Goal: Information Seeking & Learning: Compare options

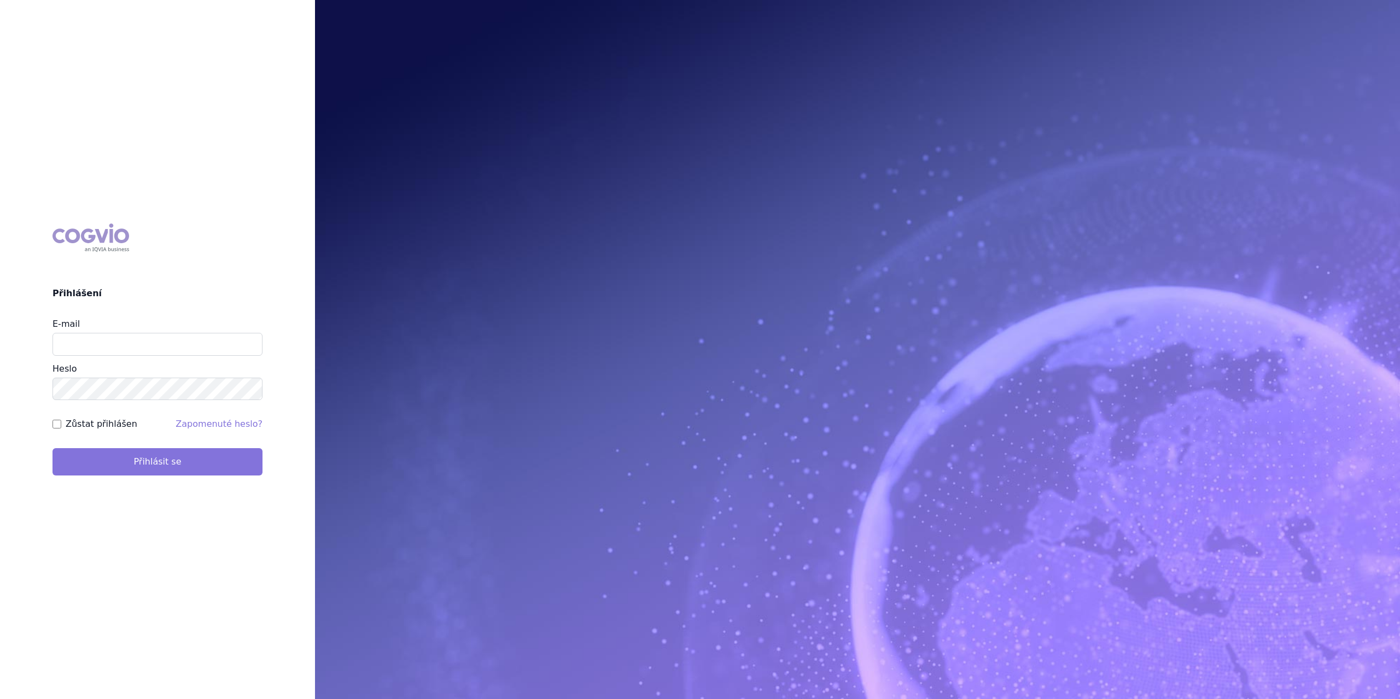
type input "marek.krajcovic@medochemie.com"
click at [142, 471] on button "Přihlásit se" at bounding box center [157, 461] width 210 height 27
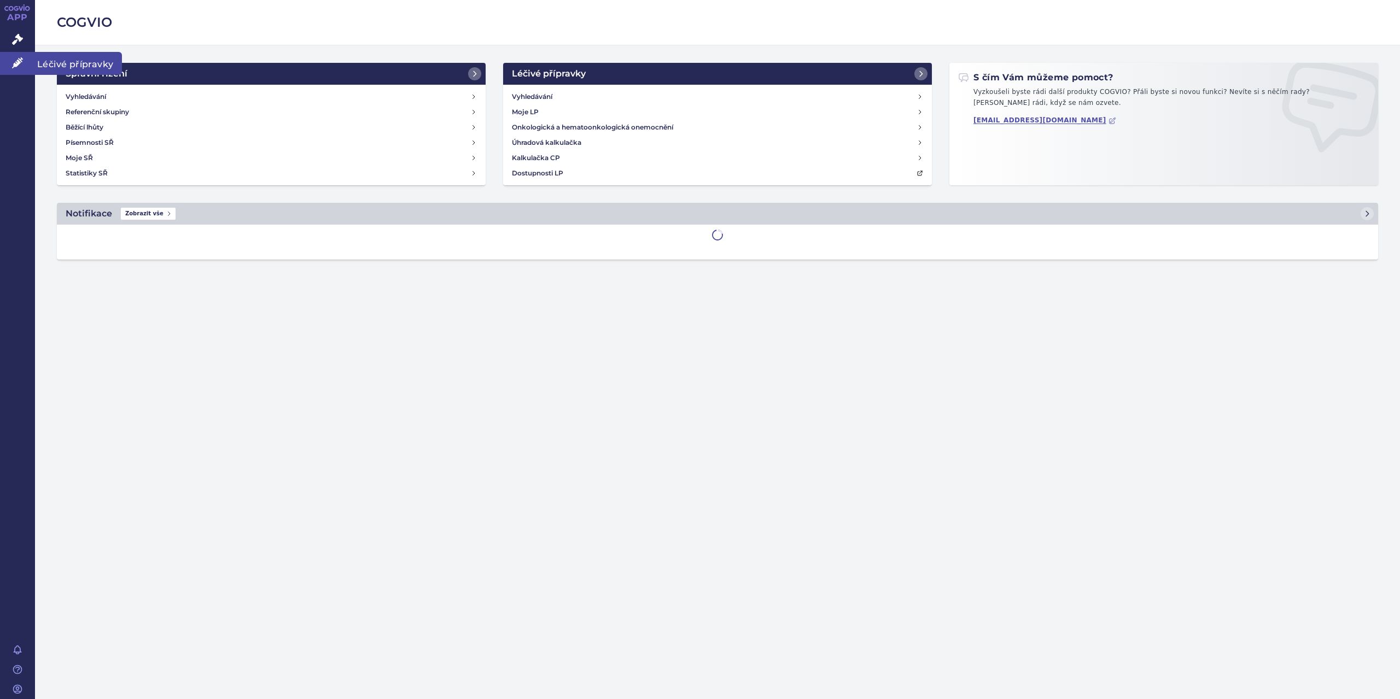
click at [52, 63] on span "Léčivé přípravky" at bounding box center [78, 63] width 87 height 23
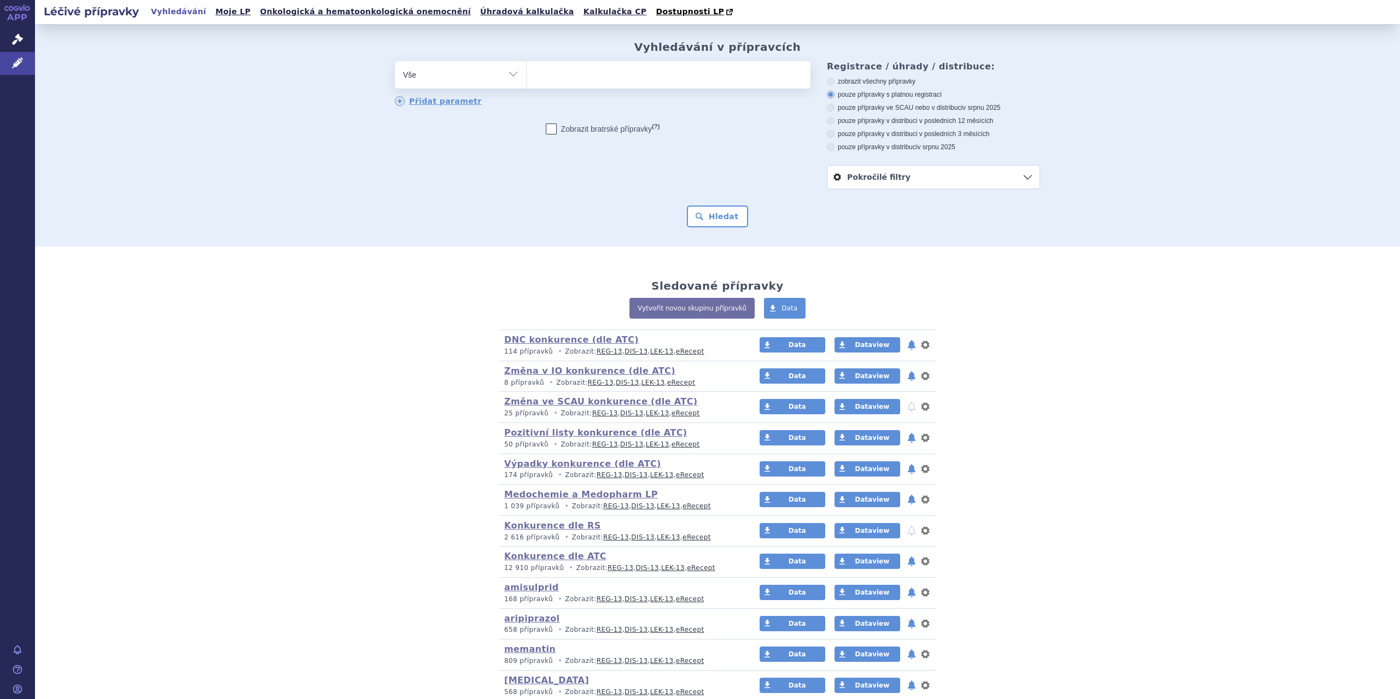
click at [513, 75] on select "Vše Přípravek/SUKL kód MAH VPOIS ATC/Aktivní látka Léková forma Síla" at bounding box center [460, 73] width 131 height 25
select select "filter-atc-group"
click at [395, 62] on select "Vše Přípravek/SUKL kód MAH VPOIS ATC/Aktivní látka Léková forma Síla" at bounding box center [460, 73] width 131 height 25
click at [544, 80] on ul at bounding box center [669, 72] width 284 height 23
click at [527, 80] on select at bounding box center [526, 74] width 1 height 27
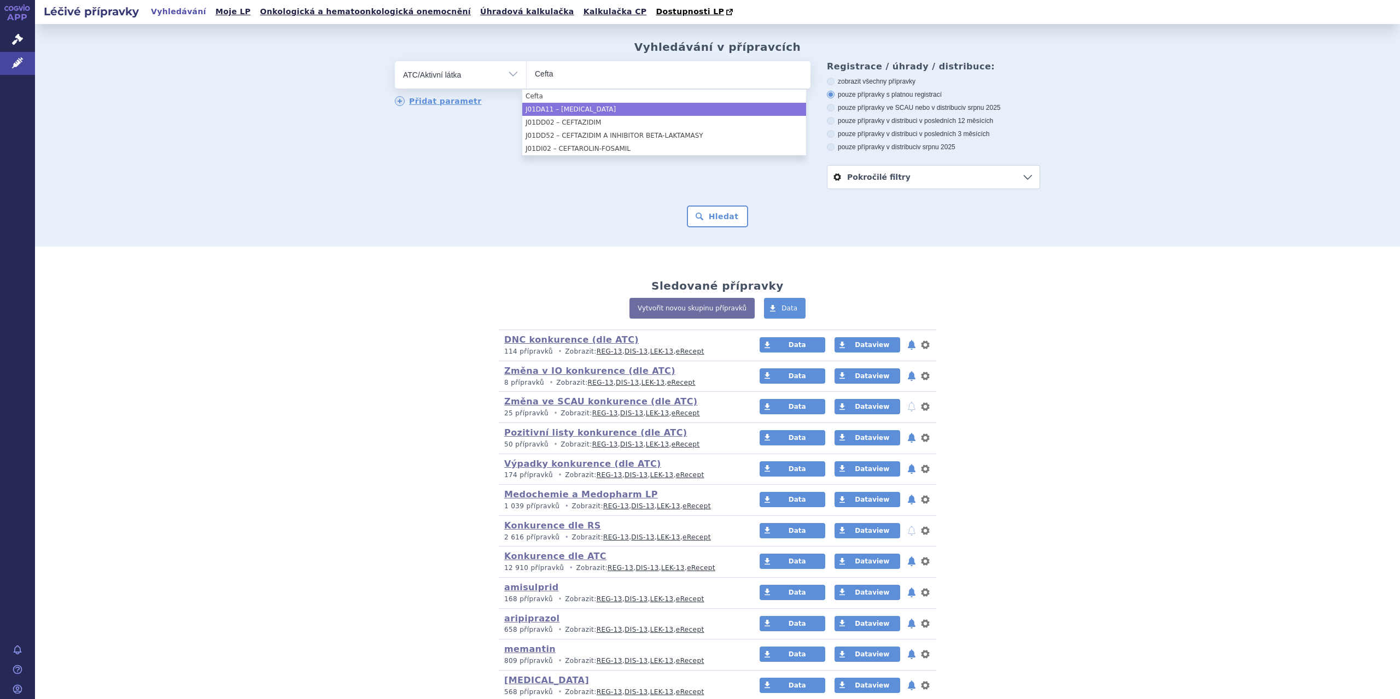
type input "Cefta"
select select "J01DA11"
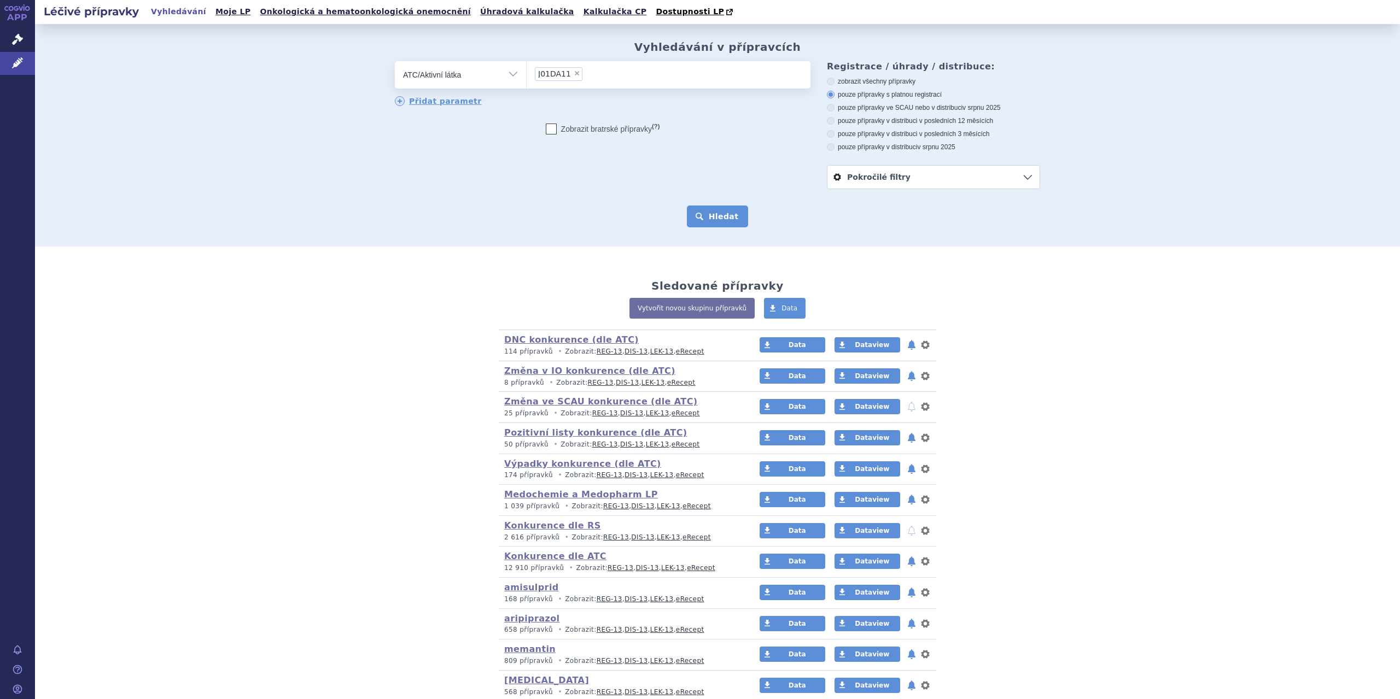
click at [713, 226] on button "Hledat" at bounding box center [718, 217] width 62 height 22
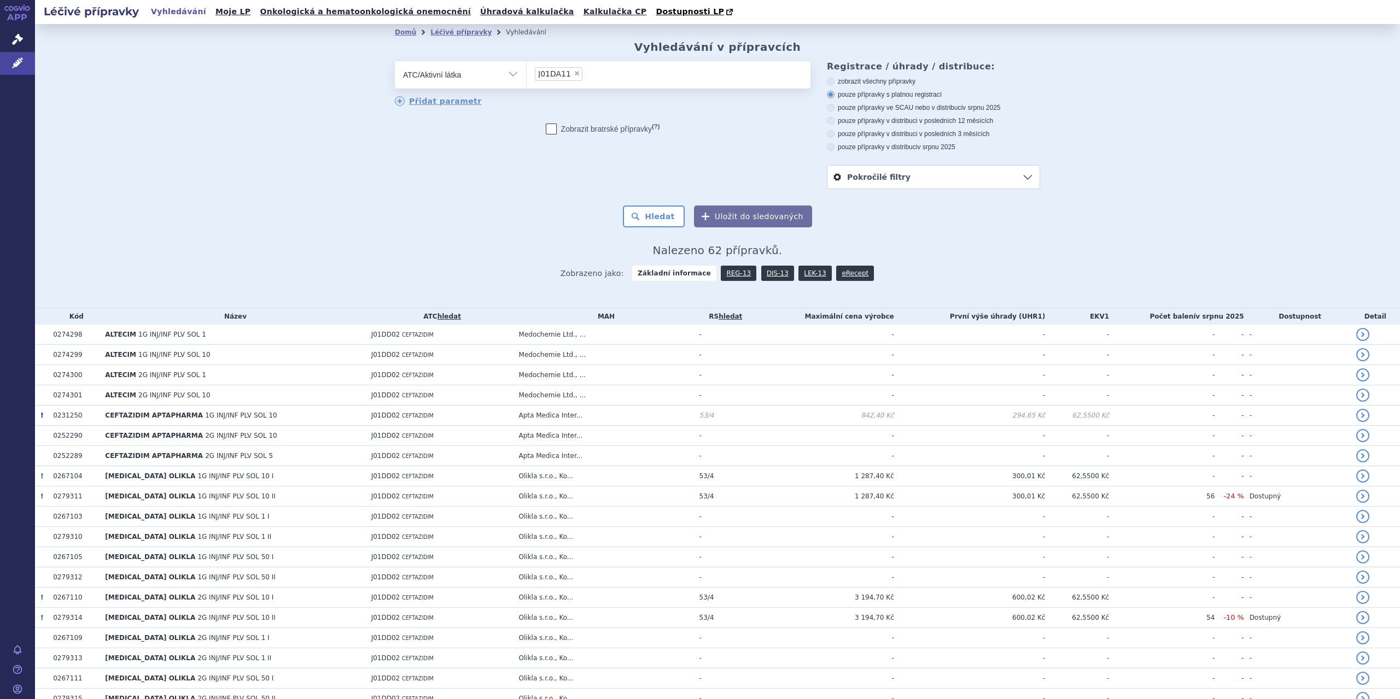
click at [712, 219] on button "Uložit do sledovaných" at bounding box center [753, 217] width 118 height 22
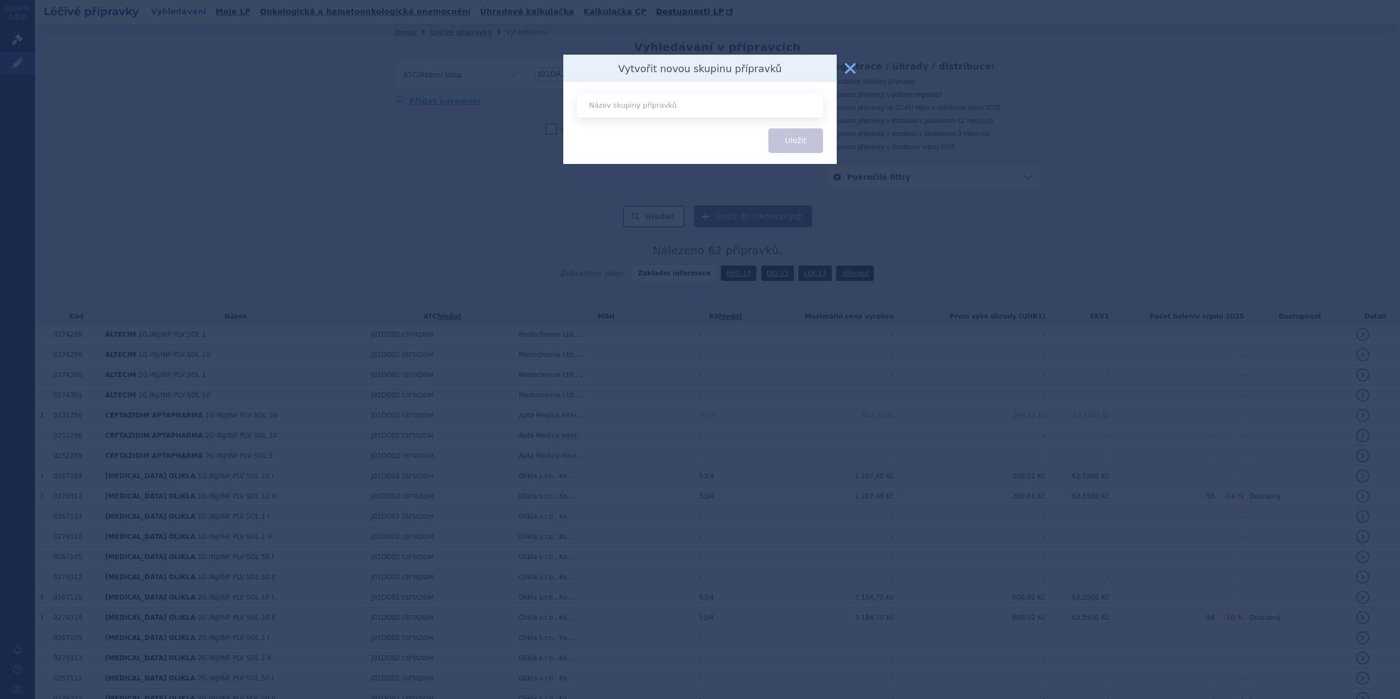
click at [854, 67] on button "zavřít" at bounding box center [850, 68] width 22 height 22
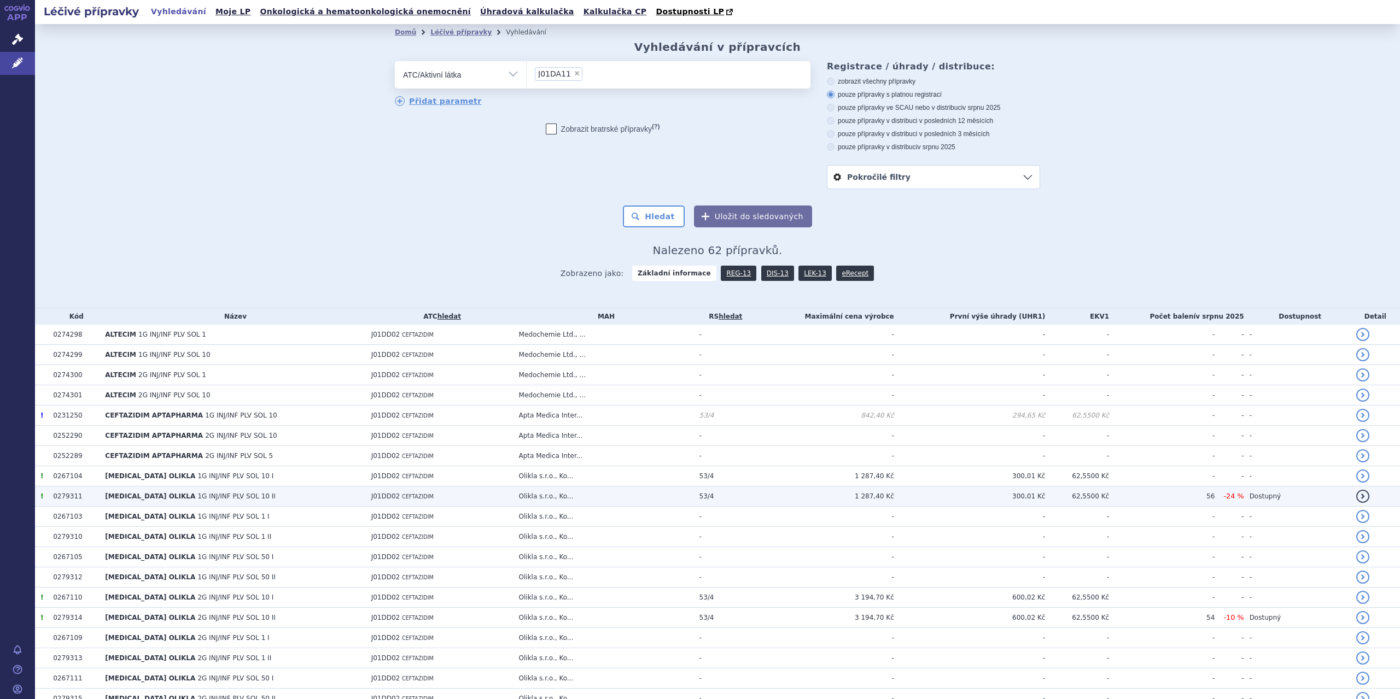
click at [406, 487] on td "J01DD02 CEFTAZIDIM" at bounding box center [440, 497] width 148 height 20
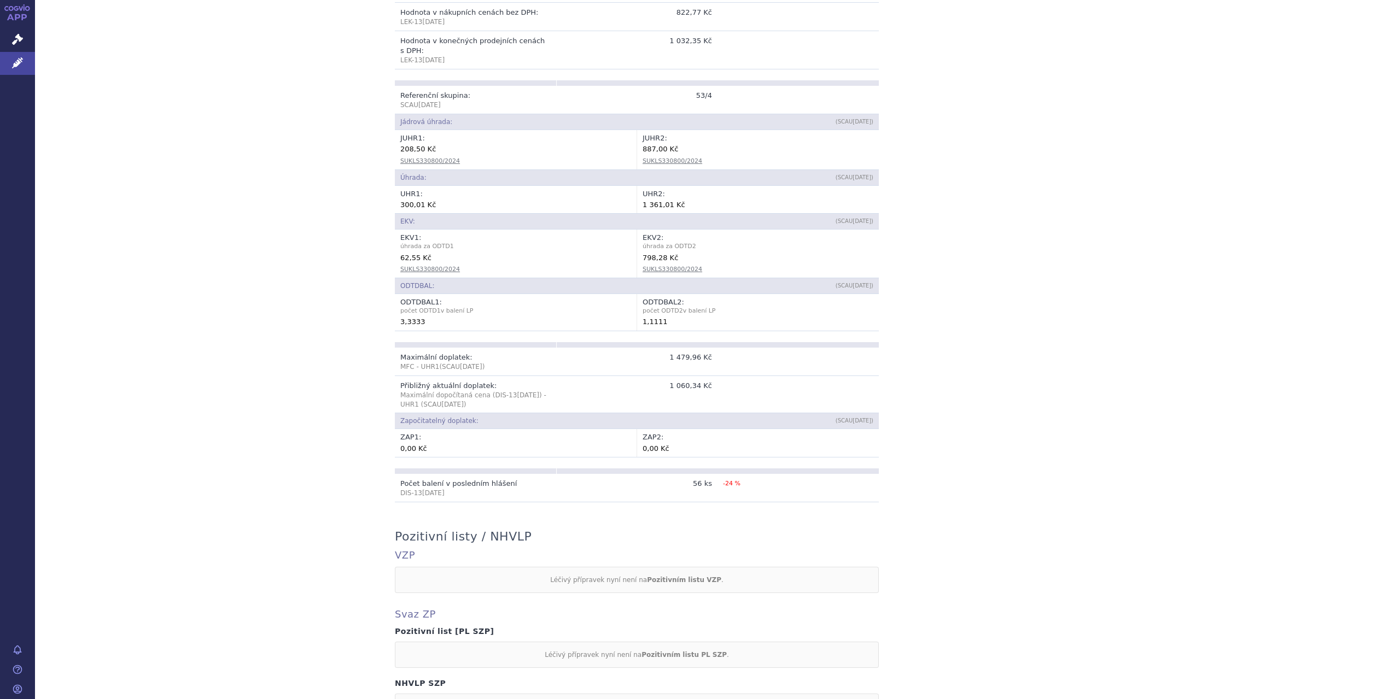
scroll to position [398, 0]
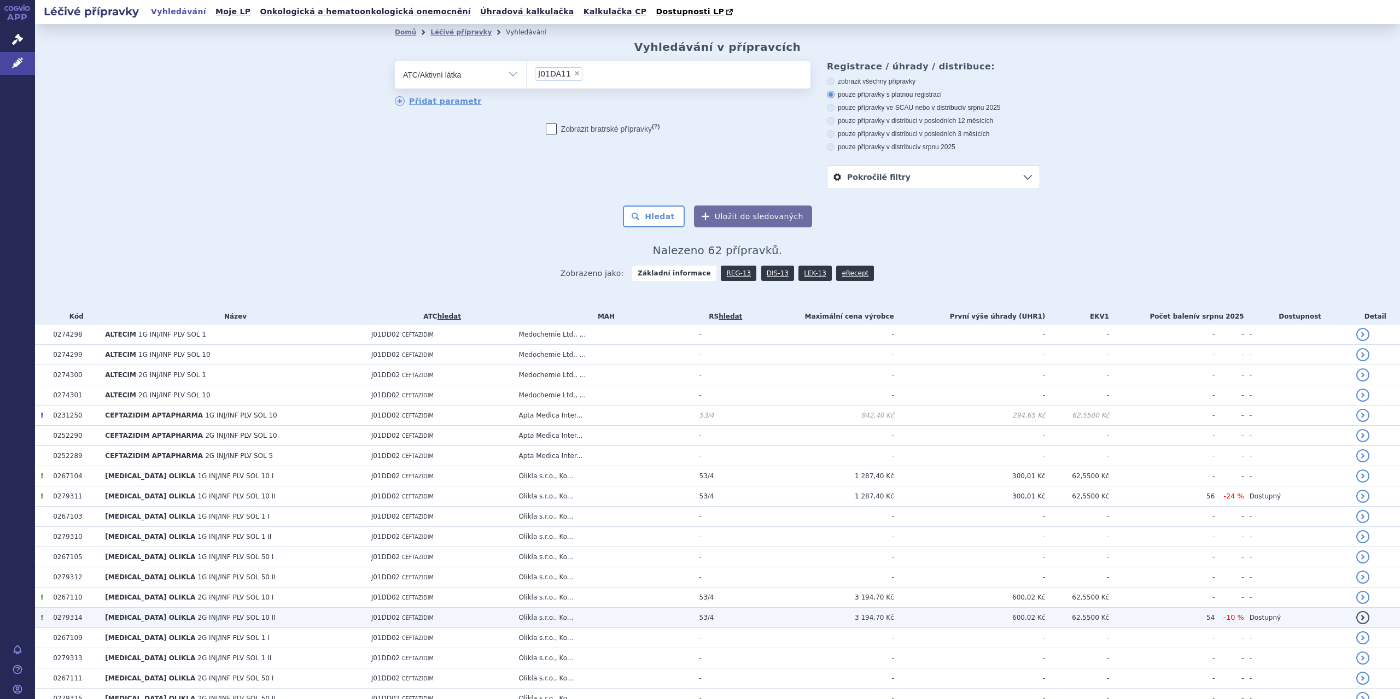
click at [1028, 620] on td "600,02 Kč" at bounding box center [969, 618] width 151 height 20
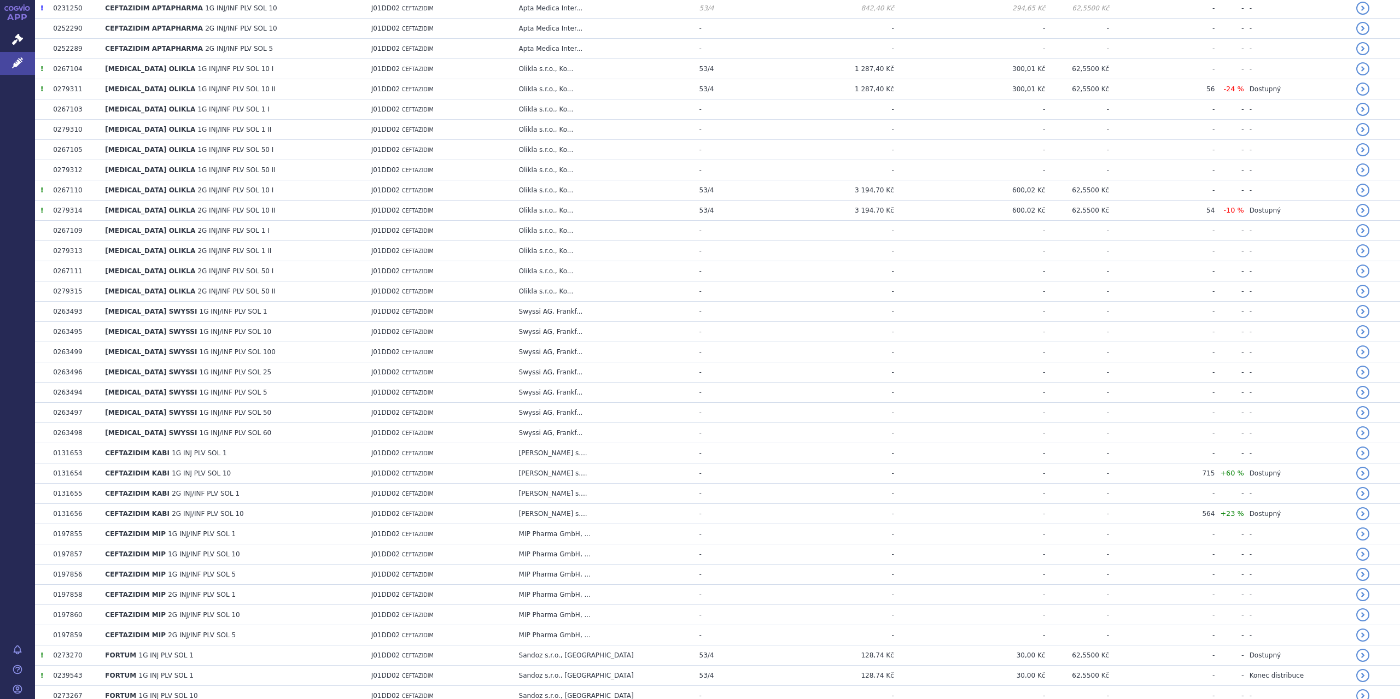
scroll to position [495, 0]
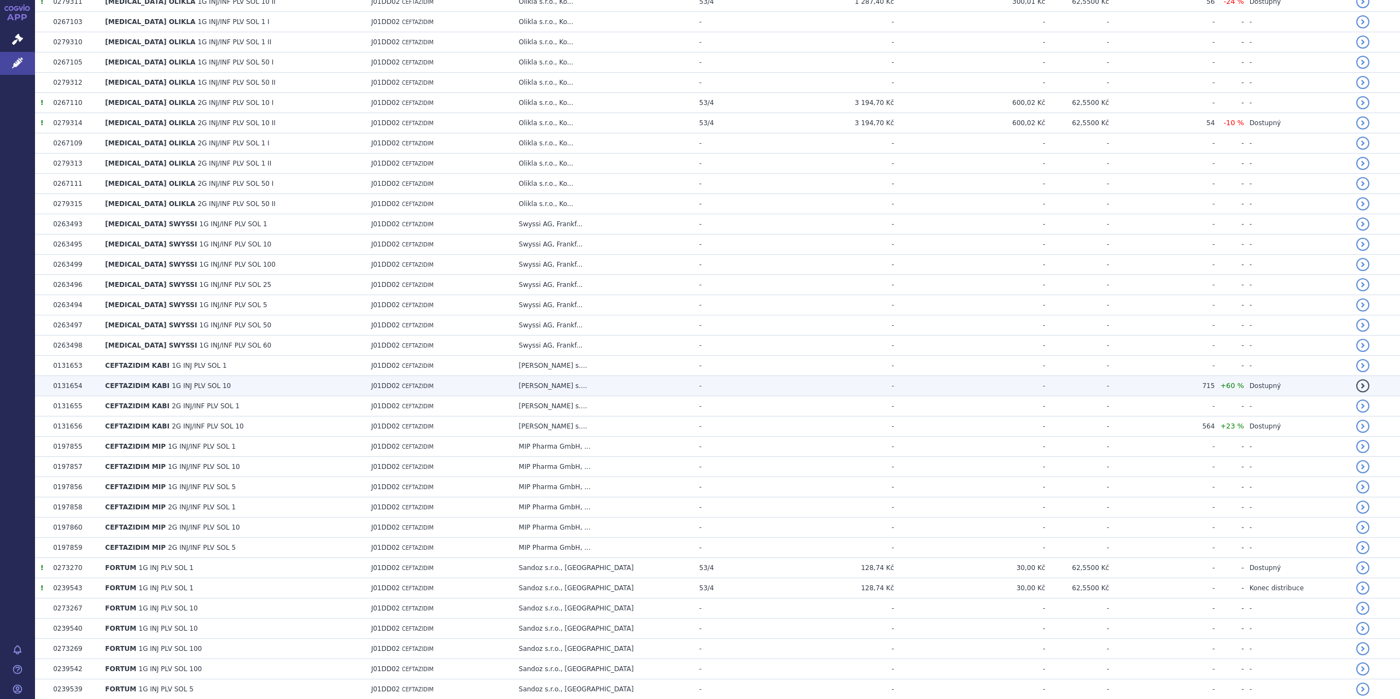
click at [672, 378] on td "[PERSON_NAME] s...." at bounding box center [604, 386] width 180 height 20
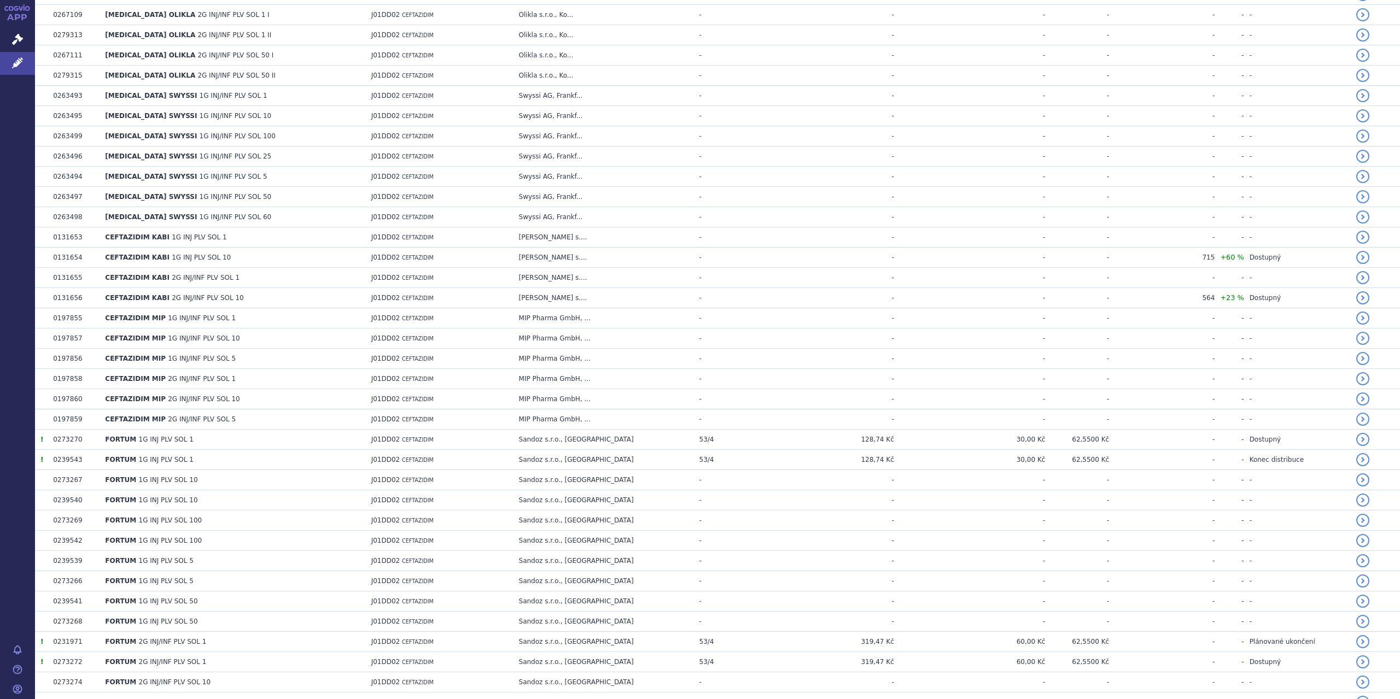
scroll to position [626, 0]
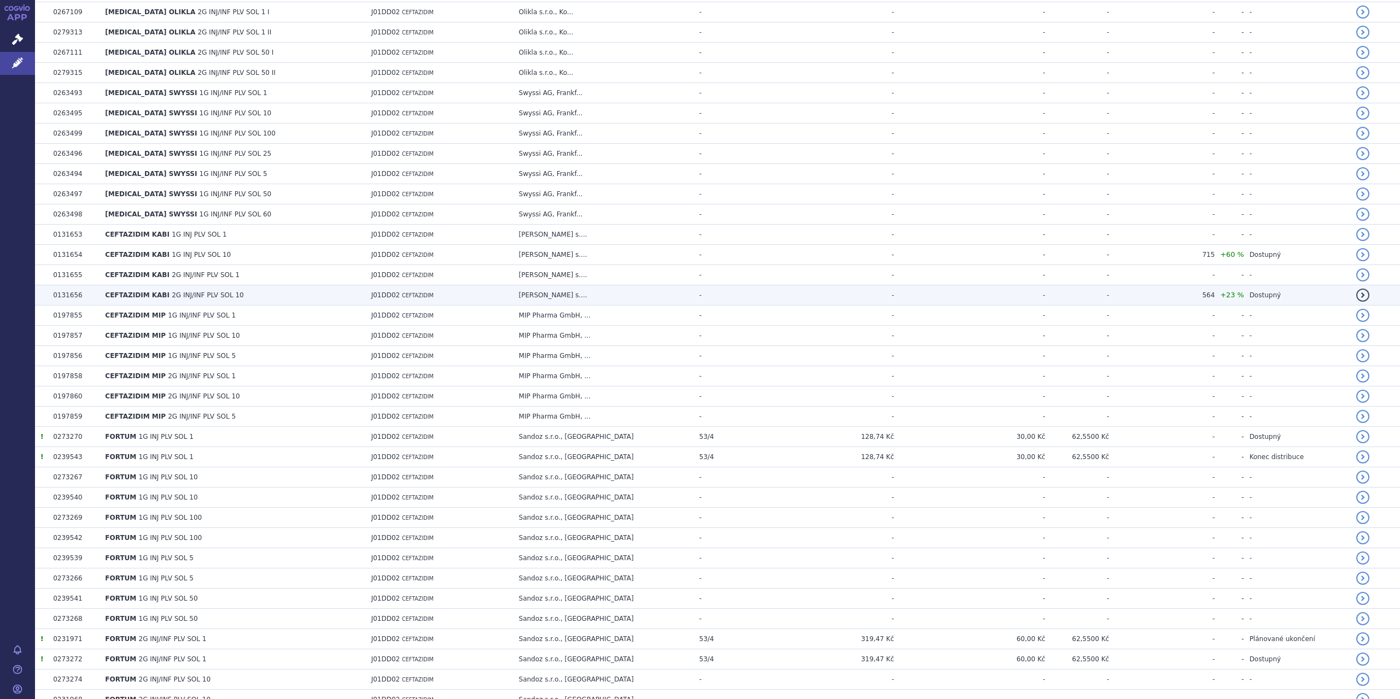
click at [1156, 294] on td "564" at bounding box center [1162, 295] width 106 height 20
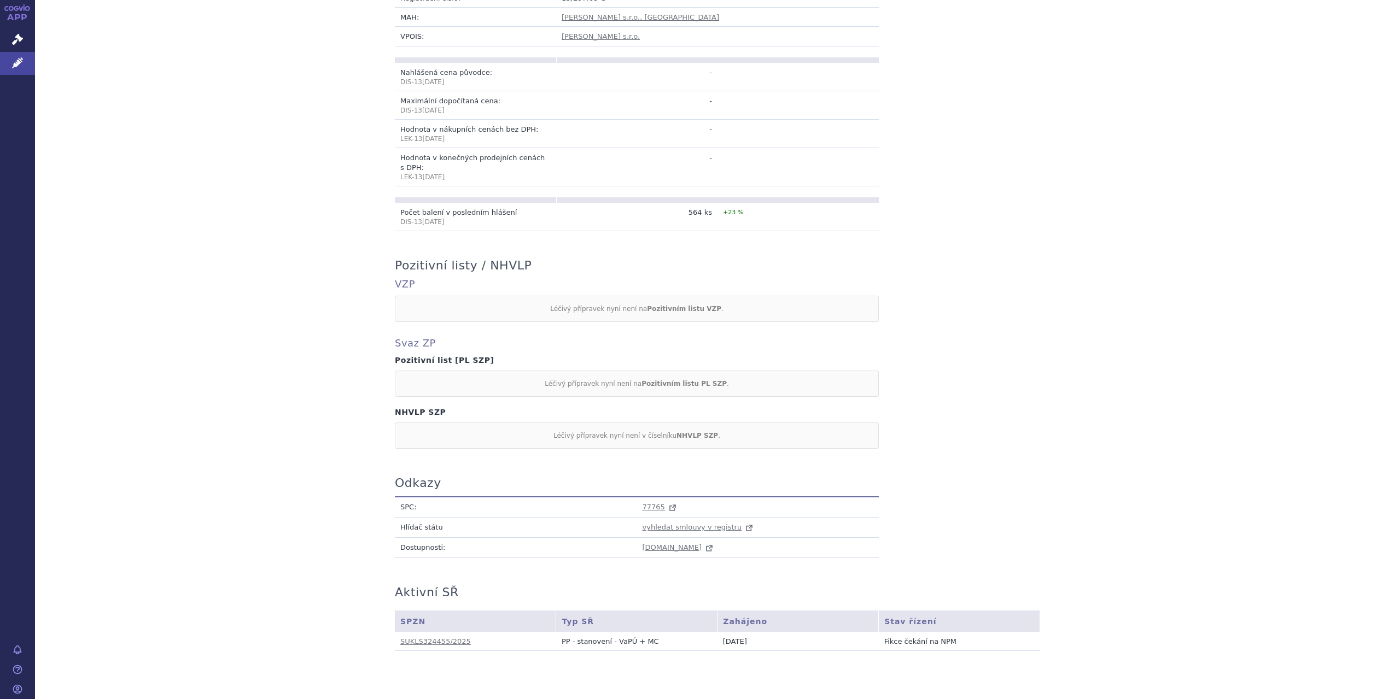
scroll to position [342, 0]
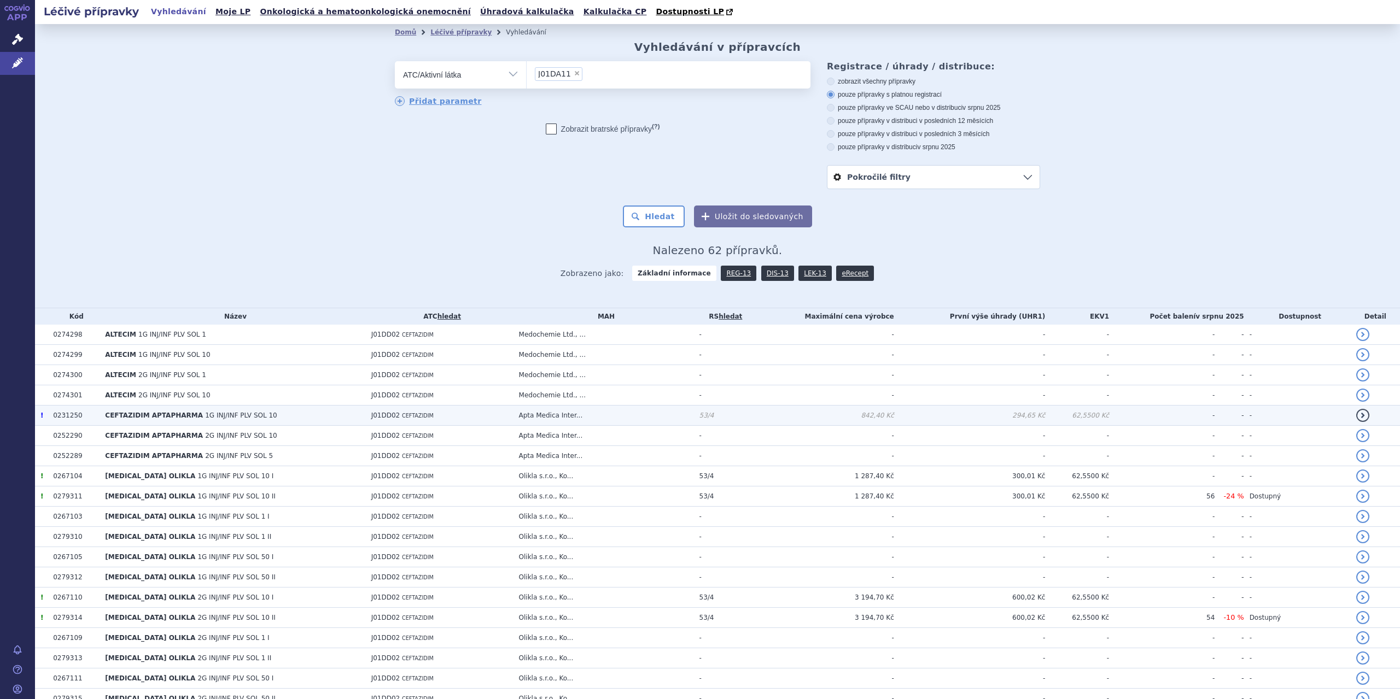
click at [224, 417] on span "1G INJ/INF PLV SOL 10" at bounding box center [241, 416] width 72 height 8
